Goal: Task Accomplishment & Management: Manage account settings

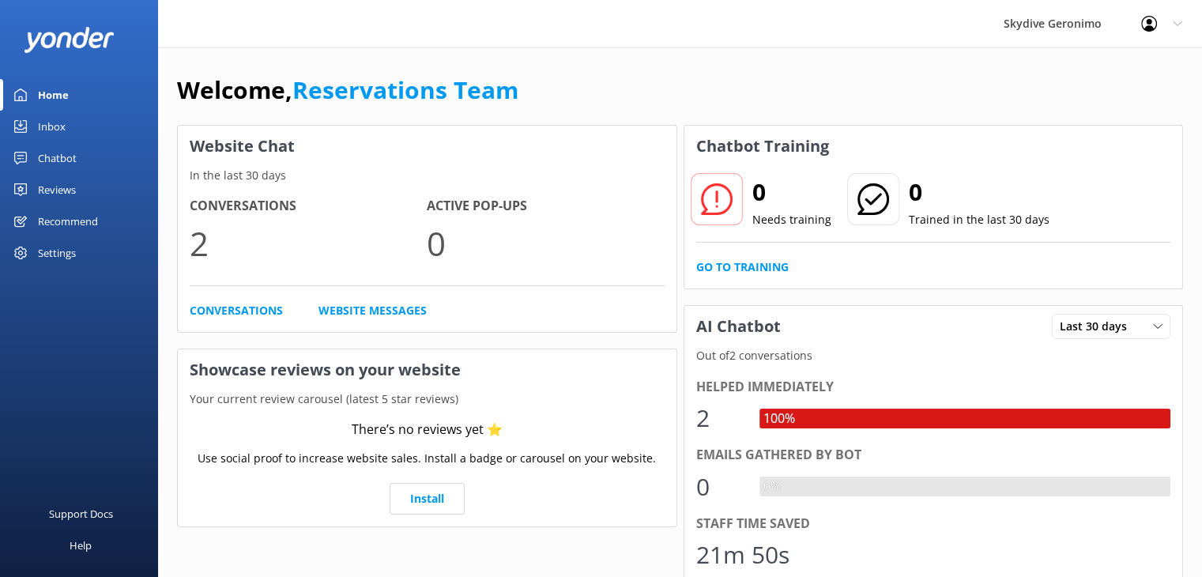
click at [1181, 29] on div "Profile Settings Logout" at bounding box center [1162, 23] width 81 height 47
click at [1109, 110] on link "Logout" at bounding box center [1124, 107] width 158 height 40
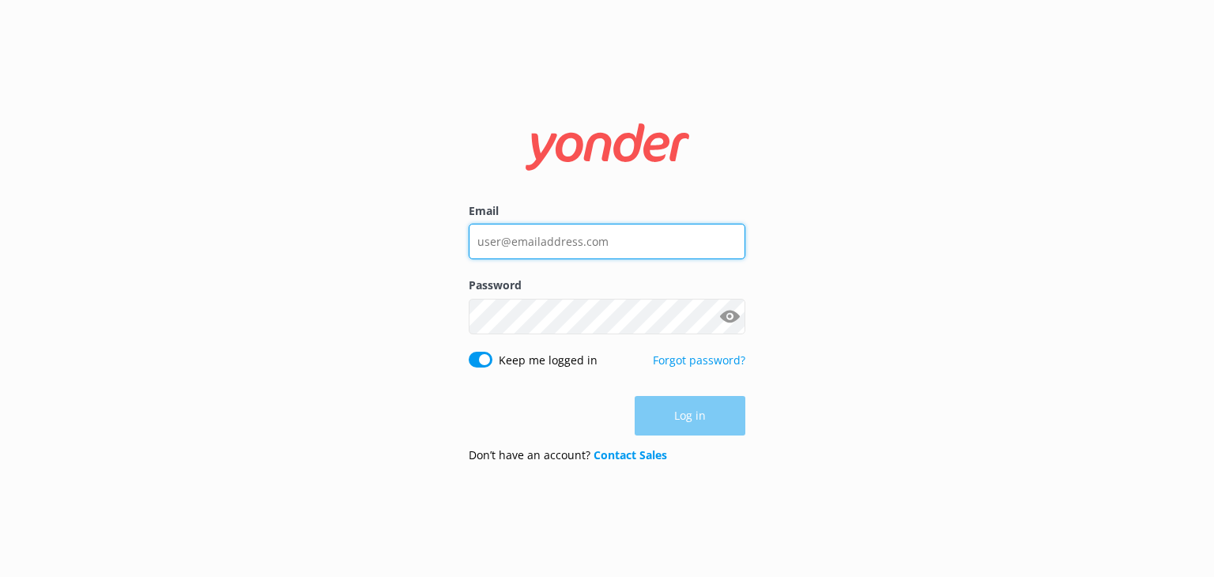
type input "[PERSON_NAME][EMAIL_ADDRESS][DOMAIN_NAME]"
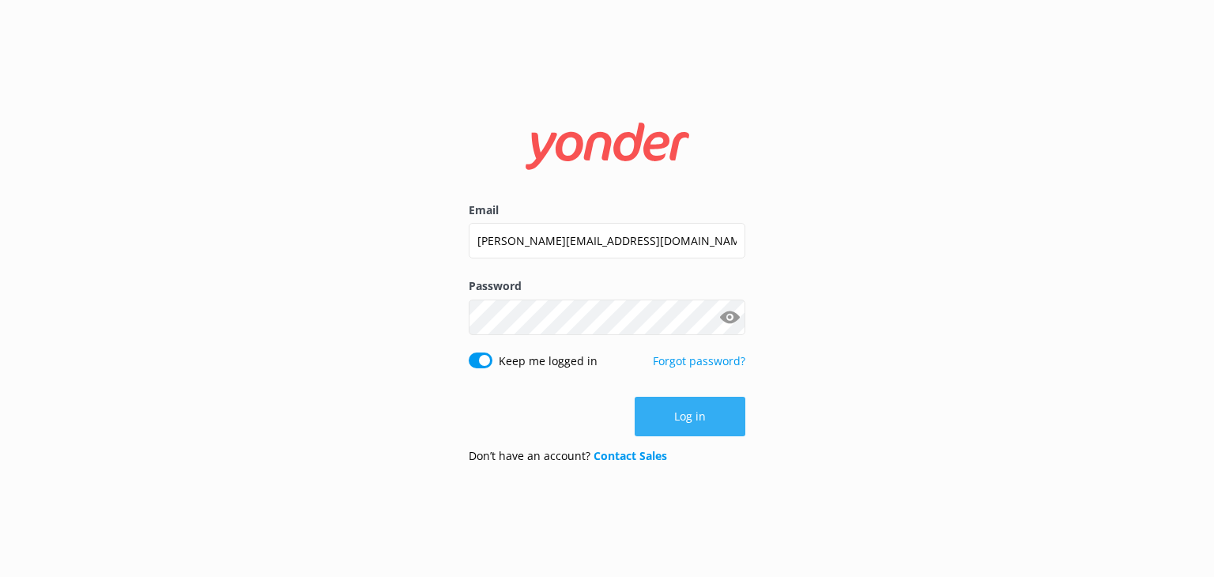
click at [701, 413] on button "Log in" at bounding box center [690, 417] width 111 height 40
